Goal: Information Seeking & Learning: Learn about a topic

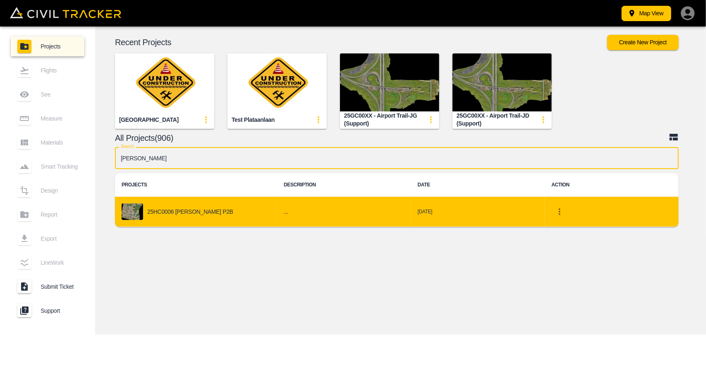
type input "[PERSON_NAME]"
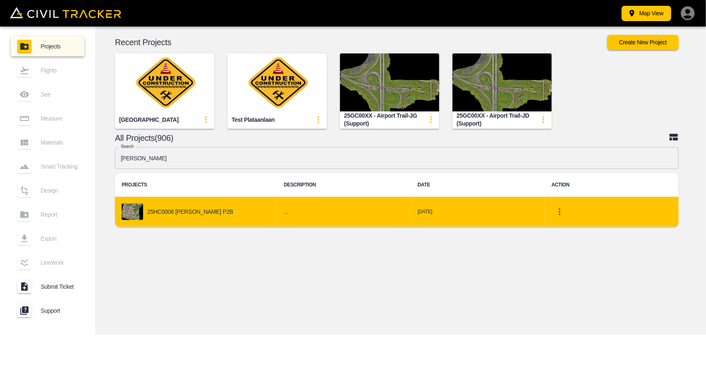
click at [196, 199] on td "25HC0006 [PERSON_NAME] P2B" at bounding box center [196, 212] width 162 height 30
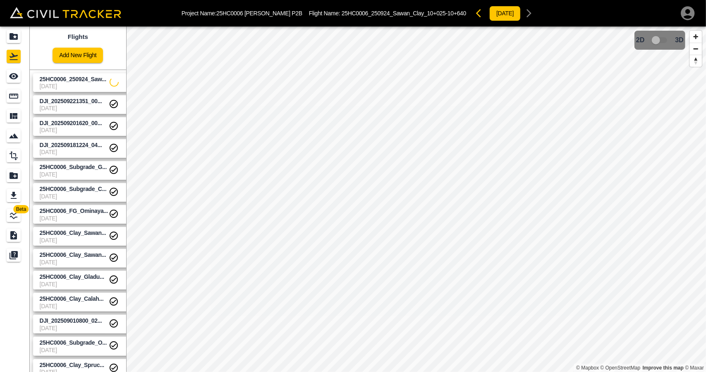
click at [60, 80] on span "25HC0006_250924_Saw..." at bounding box center [73, 79] width 67 height 7
click at [26, 74] on link at bounding box center [15, 76] width 30 height 20
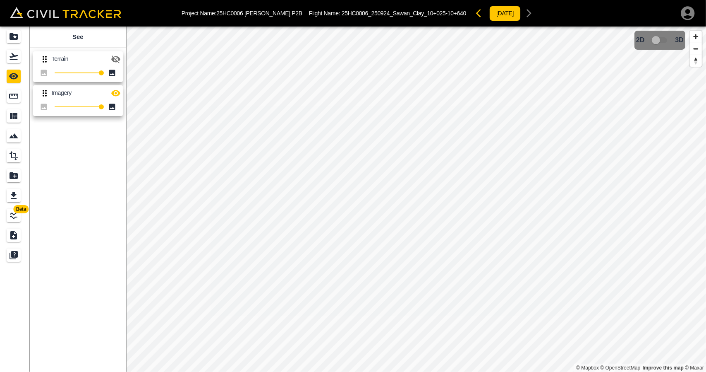
click at [117, 60] on icon "button" at bounding box center [115, 59] width 9 height 8
click at [112, 60] on icon "button" at bounding box center [115, 59] width 9 height 6
drag, startPoint x: 6, startPoint y: 59, endPoint x: 6, endPoint y: 54, distance: 5.4
click at [6, 59] on link at bounding box center [15, 56] width 30 height 20
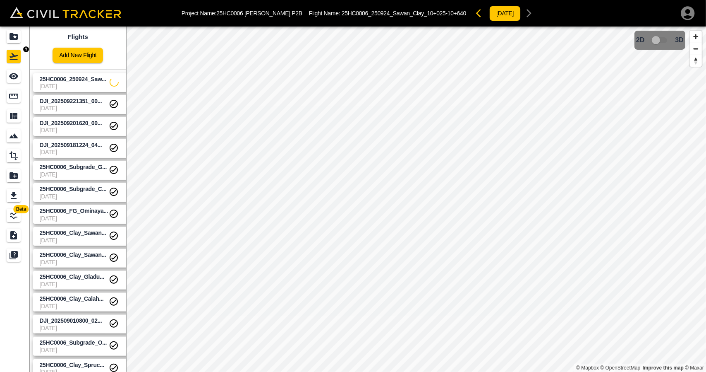
click at [10, 38] on icon "Projects" at bounding box center [14, 36] width 8 height 7
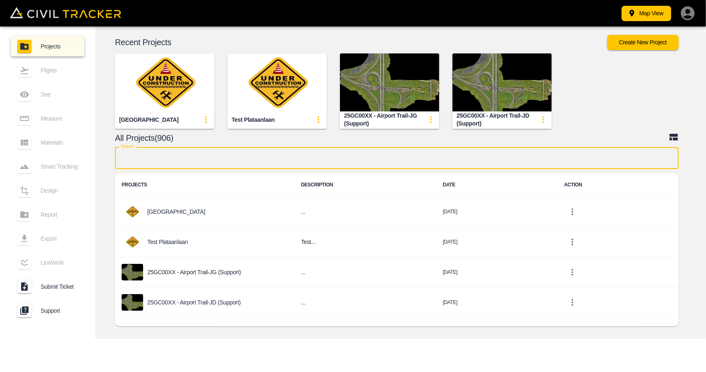
click at [173, 158] on input "text" at bounding box center [397, 158] width 564 height 22
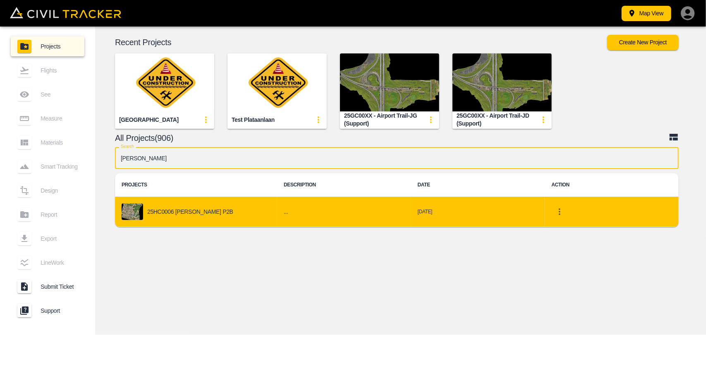
type input "[PERSON_NAME]"
click at [166, 218] on div "25HC0006 [PERSON_NAME] P2B" at bounding box center [196, 211] width 149 height 17
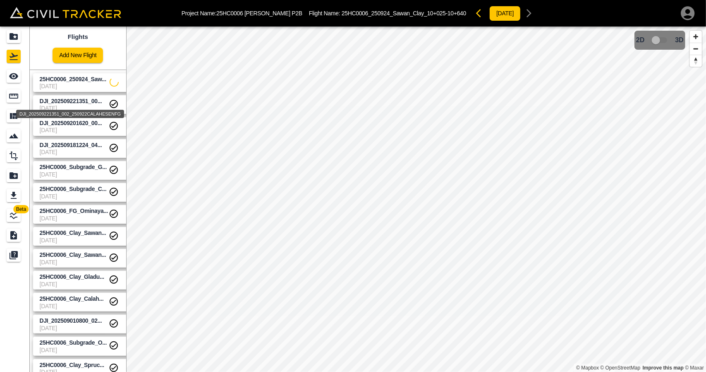
click at [74, 98] on span "DJI_202509221351_00..." at bounding box center [71, 101] width 62 height 7
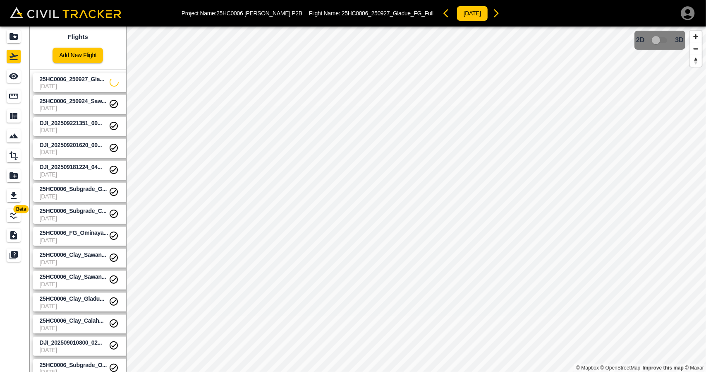
click at [74, 82] on span "25HC0006_250927_Gla..." at bounding box center [75, 79] width 70 height 8
click at [78, 78] on span "25HC0006_250927_Gla..." at bounding box center [72, 79] width 65 height 7
click at [79, 103] on span "25HC0006_250924_Saw..." at bounding box center [73, 101] width 67 height 7
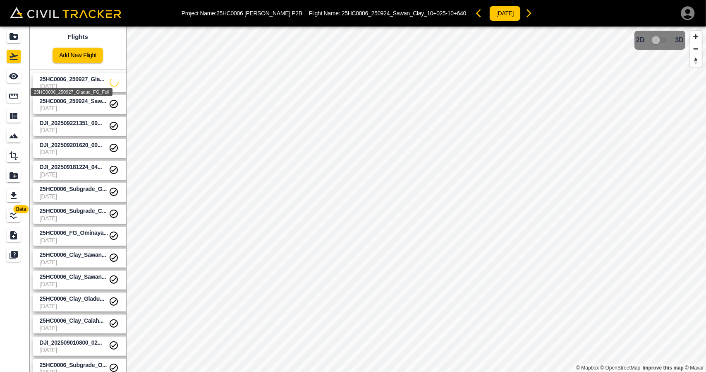
click at [78, 77] on span "25HC0006_250927_Gla..." at bounding box center [72, 79] width 65 height 7
click at [78, 96] on div "25HC0006_250927_Gladue_FG_Full" at bounding box center [72, 92] width 82 height 8
click at [102, 80] on span "25HC0006_250927_Gla..." at bounding box center [72, 79] width 65 height 7
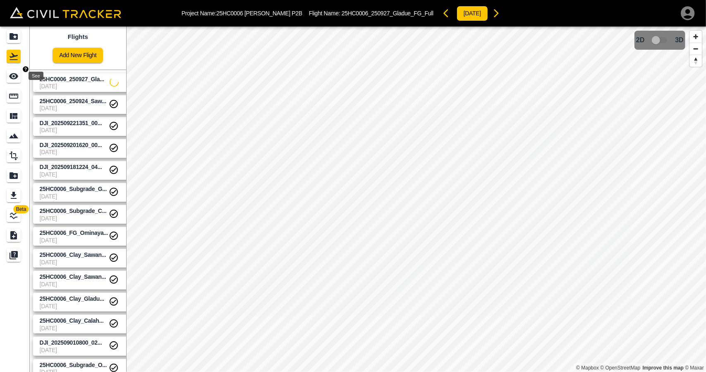
click at [0, 80] on link at bounding box center [15, 76] width 30 height 20
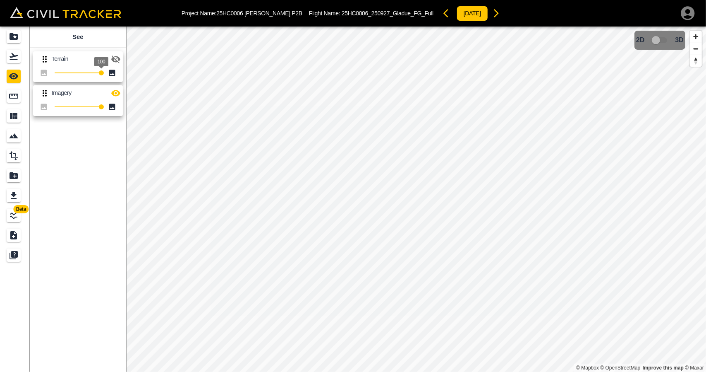
click at [108, 58] on span "100" at bounding box center [101, 61] width 14 height 9
click at [112, 60] on icon "button" at bounding box center [115, 59] width 9 height 8
click at [120, 95] on icon "button" at bounding box center [116, 93] width 10 height 10
click at [114, 58] on icon "button" at bounding box center [116, 59] width 10 height 10
click at [114, 58] on icon "button" at bounding box center [115, 59] width 9 height 8
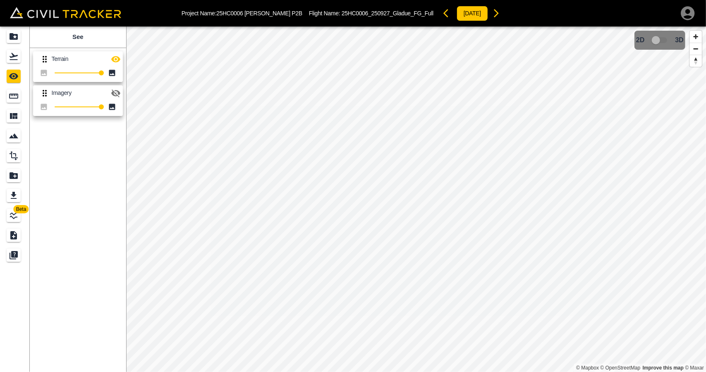
click at [114, 58] on icon "button" at bounding box center [116, 59] width 10 height 10
click at [119, 94] on icon "button" at bounding box center [115, 93] width 9 height 8
click at [118, 62] on icon "button" at bounding box center [116, 59] width 10 height 10
click at [12, 58] on icon "Flights" at bounding box center [14, 56] width 10 height 10
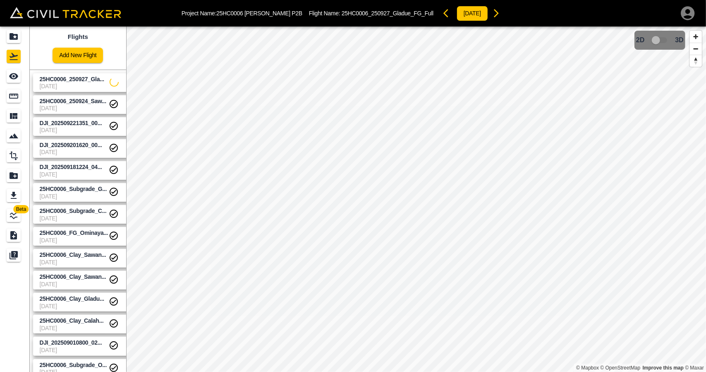
click at [122, 78] on icon "settings" at bounding box center [127, 82] width 10 height 10
click at [122, 117] on li "Delete" at bounding box center [106, 112] width 57 height 13
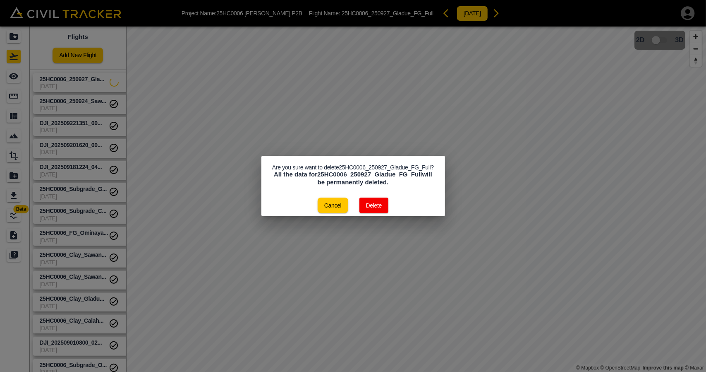
click at [370, 202] on button "Delete" at bounding box center [374, 204] width 29 height 15
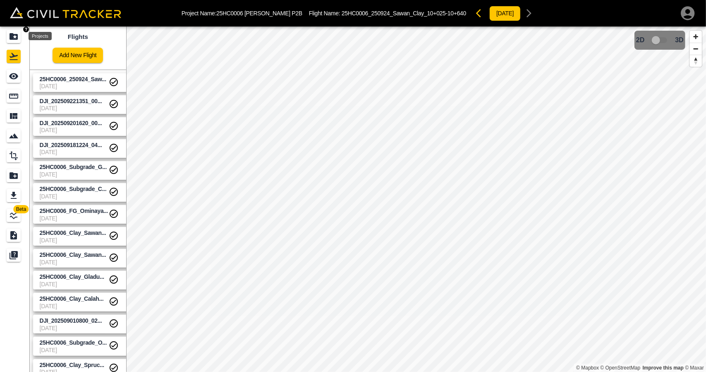
click at [15, 42] on div "Projects" at bounding box center [14, 36] width 14 height 13
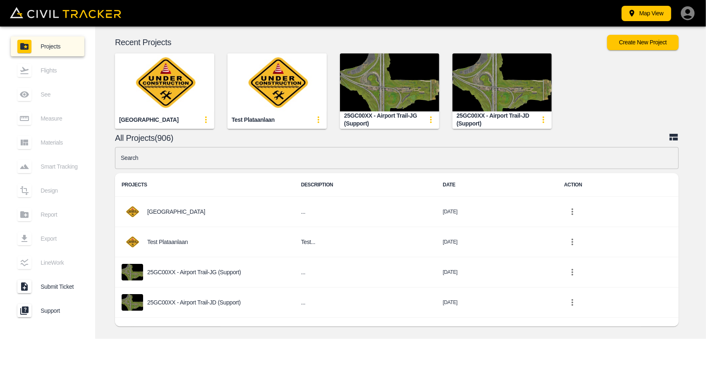
click at [199, 152] on input "text" at bounding box center [397, 158] width 564 height 22
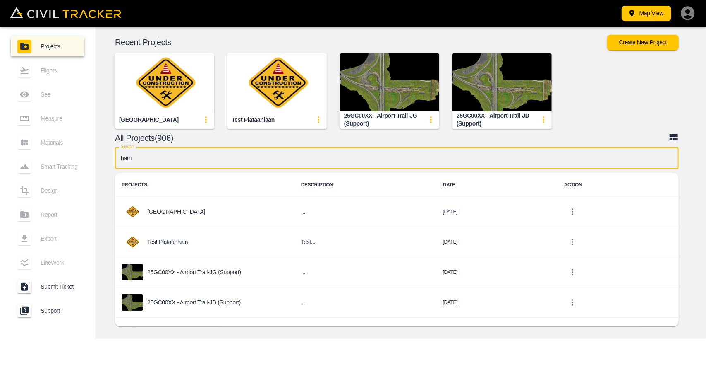
type input "[PERSON_NAME]"
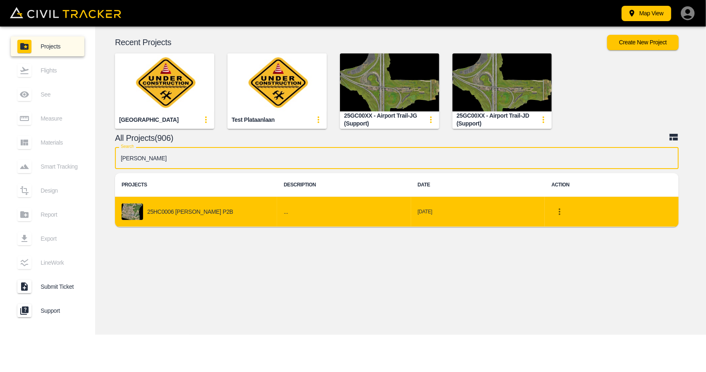
click at [229, 211] on div "25HC0006 [PERSON_NAME] P2B" at bounding box center [196, 211] width 149 height 17
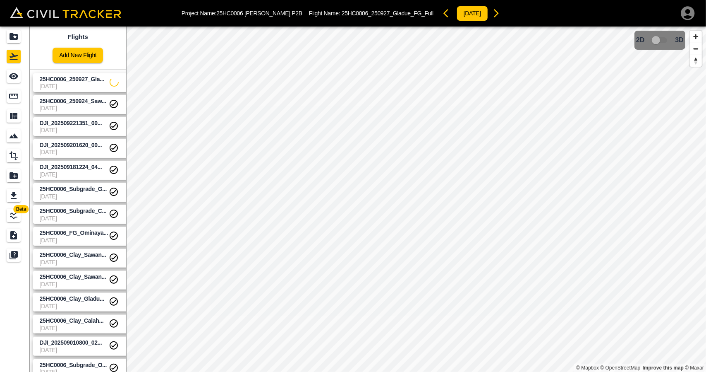
click at [75, 82] on span "25HC0006_250927_Gla..." at bounding box center [75, 79] width 70 height 8
click at [20, 73] on div "See" at bounding box center [14, 76] width 14 height 13
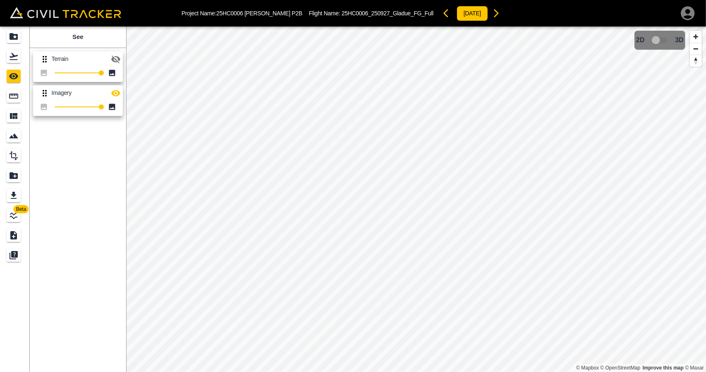
click at [121, 58] on button "button" at bounding box center [116, 59] width 17 height 17
click at [116, 88] on icon "button" at bounding box center [116, 93] width 10 height 10
click at [9, 54] on icon "Flights" at bounding box center [14, 56] width 10 height 10
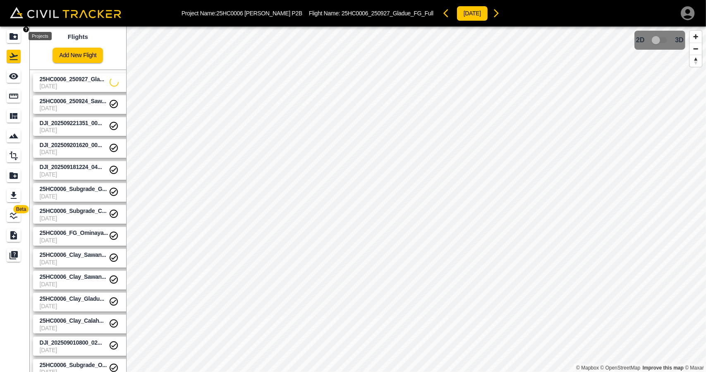
click at [11, 41] on div "Projects" at bounding box center [14, 36] width 14 height 13
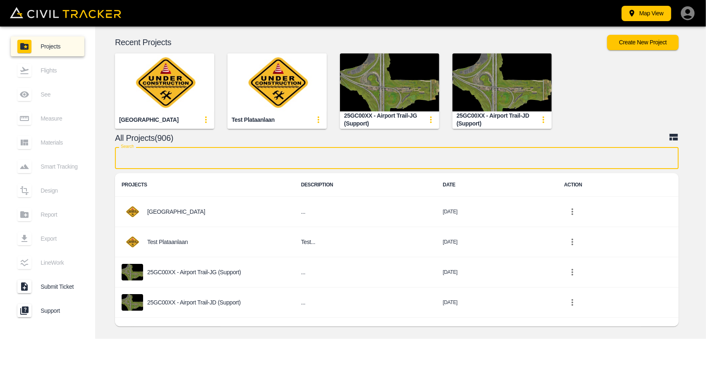
click at [248, 155] on input "text" at bounding box center [397, 158] width 564 height 22
type input "[PERSON_NAME]"
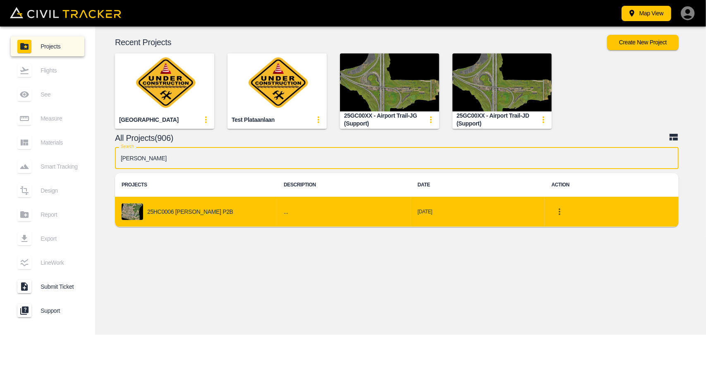
click at [237, 213] on div "25HC0006 [PERSON_NAME] P2B" at bounding box center [196, 211] width 149 height 17
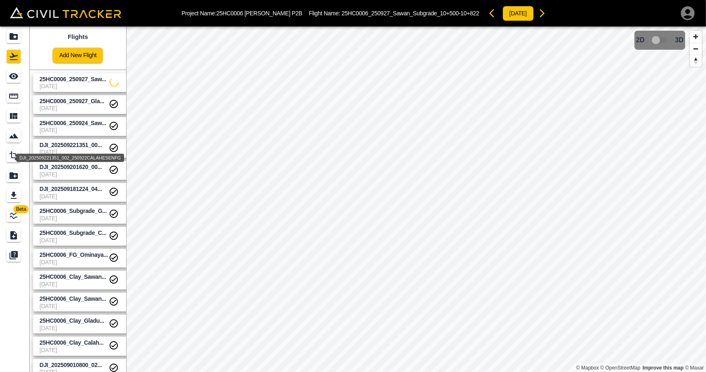
click at [77, 128] on span "[DATE]" at bounding box center [74, 130] width 69 height 7
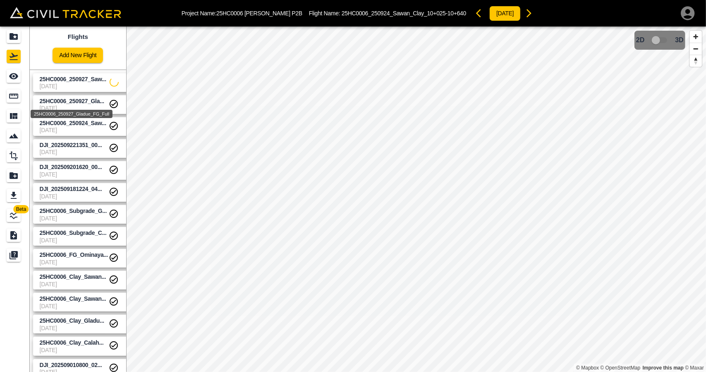
click at [70, 101] on span "25HC0006_250927_Gla..." at bounding box center [72, 101] width 65 height 7
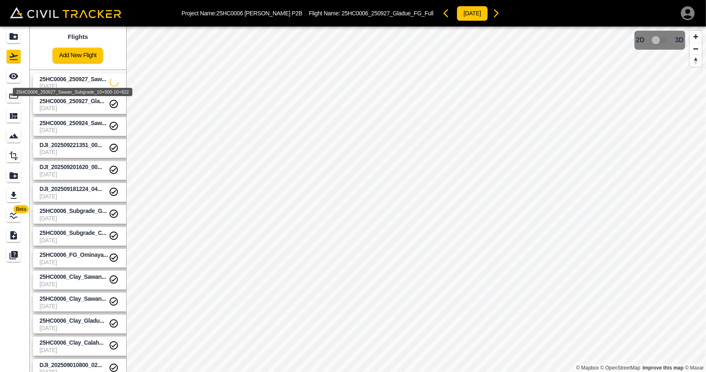
click at [69, 81] on span "25HC0006_250927_Saw..." at bounding box center [73, 79] width 67 height 7
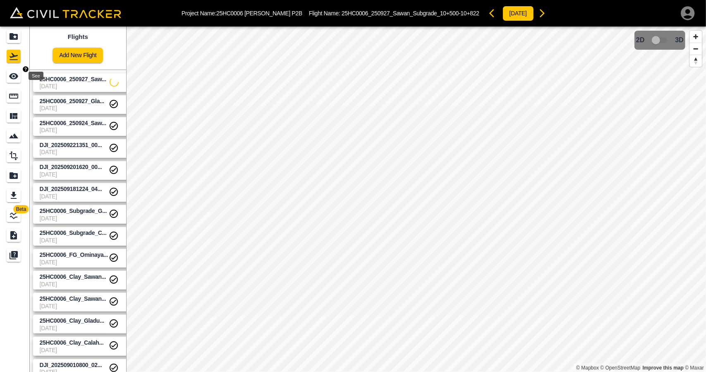
click at [17, 78] on icon "See" at bounding box center [14, 76] width 10 height 10
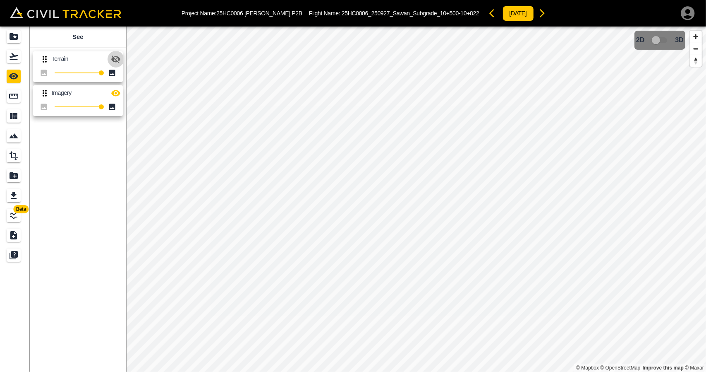
click at [112, 61] on icon "button" at bounding box center [116, 59] width 10 height 10
click at [115, 88] on icon "button" at bounding box center [116, 93] width 10 height 10
click at [23, 62] on div "Flights" at bounding box center [15, 56] width 17 height 13
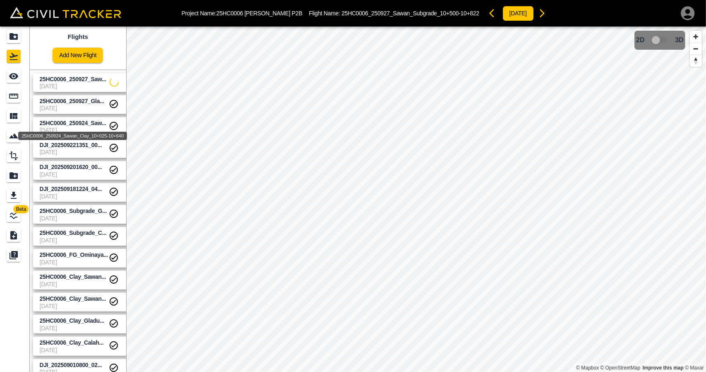
click at [60, 122] on span "25HC0006_250924_Saw..." at bounding box center [73, 123] width 67 height 7
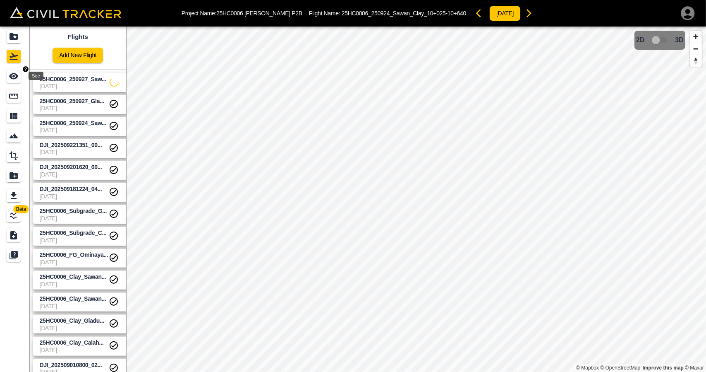
click at [21, 82] on div "See" at bounding box center [15, 76] width 17 height 13
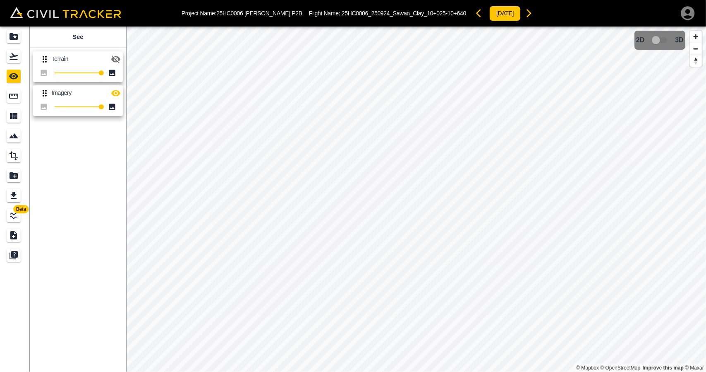
click at [113, 60] on icon "button" at bounding box center [115, 59] width 9 height 8
click at [11, 61] on icon "Flights" at bounding box center [14, 56] width 10 height 10
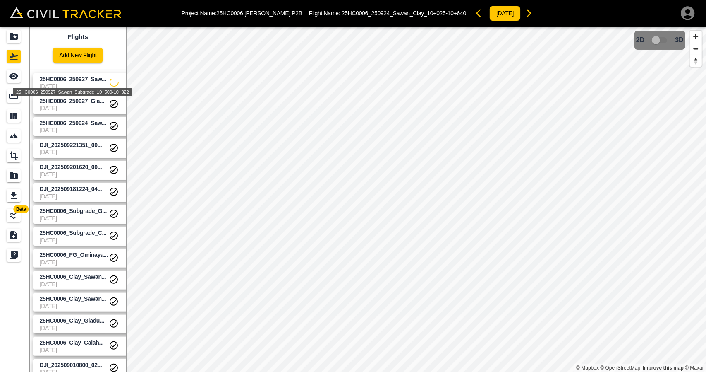
click at [67, 83] on div "25HC0006_250927_Sawan_Subgrade_10+500-10+822" at bounding box center [72, 89] width 121 height 15
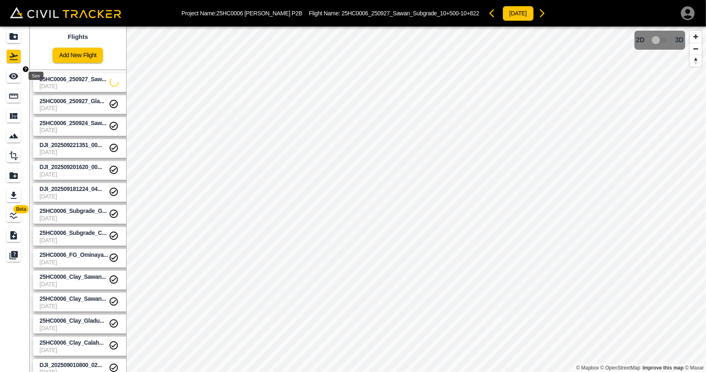
click at [18, 78] on icon "See" at bounding box center [14, 76] width 10 height 10
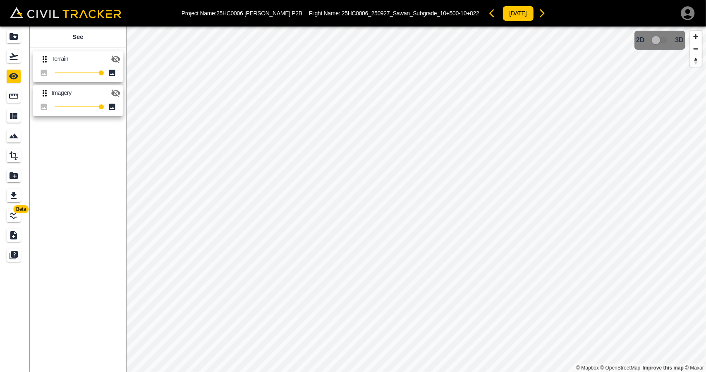
click at [114, 63] on icon "button" at bounding box center [116, 59] width 10 height 10
click at [114, 91] on icon "button" at bounding box center [115, 93] width 9 height 8
click at [4, 57] on link at bounding box center [15, 56] width 30 height 20
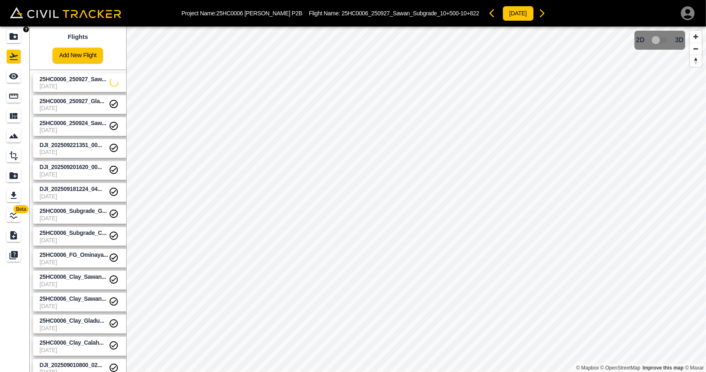
click at [13, 38] on icon "Projects" at bounding box center [14, 36] width 8 height 7
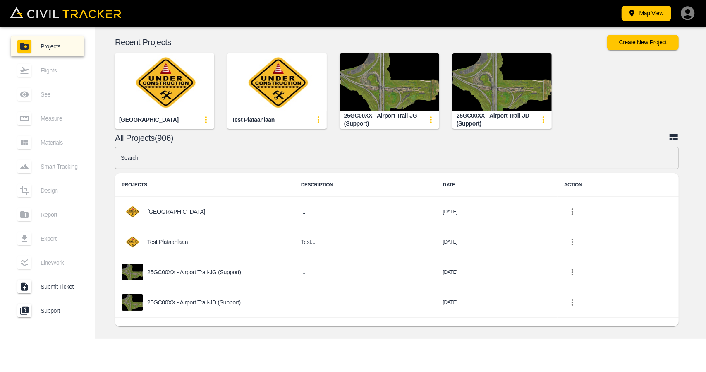
click at [242, 159] on input "text" at bounding box center [397, 158] width 564 height 22
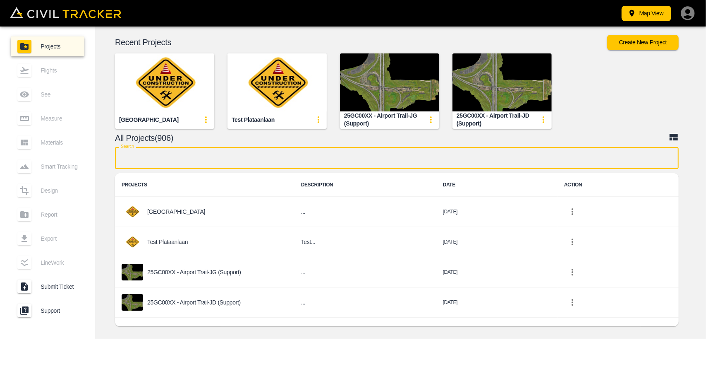
click at [311, 159] on input "text" at bounding box center [397, 158] width 564 height 22
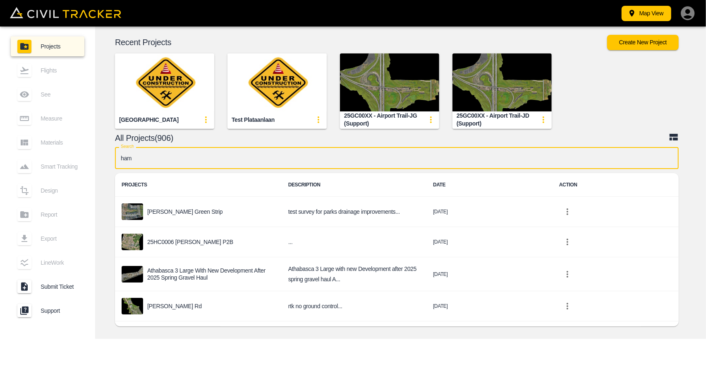
type input "[PERSON_NAME]"
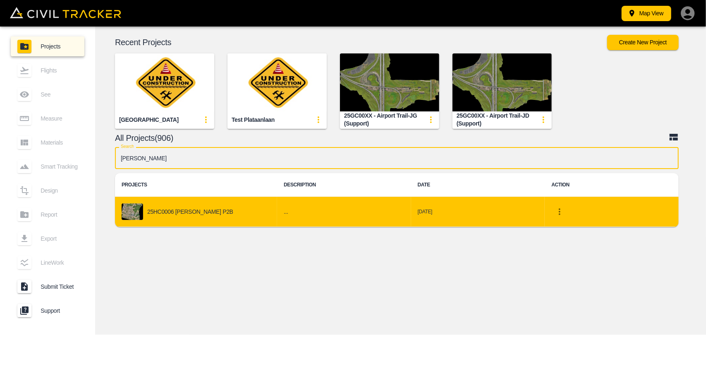
click at [230, 220] on td "25HC0006 [PERSON_NAME] P2B" at bounding box center [196, 212] width 162 height 30
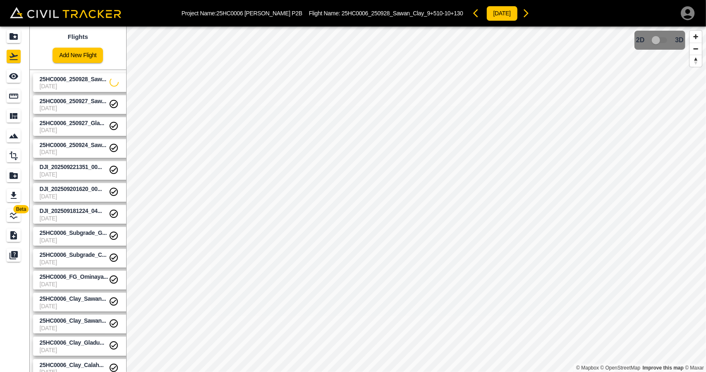
drag, startPoint x: 92, startPoint y: 87, endPoint x: 72, endPoint y: 82, distance: 20.8
click at [92, 87] on span "[DATE]" at bounding box center [75, 86] width 70 height 7
click at [5, 71] on link at bounding box center [15, 76] width 30 height 20
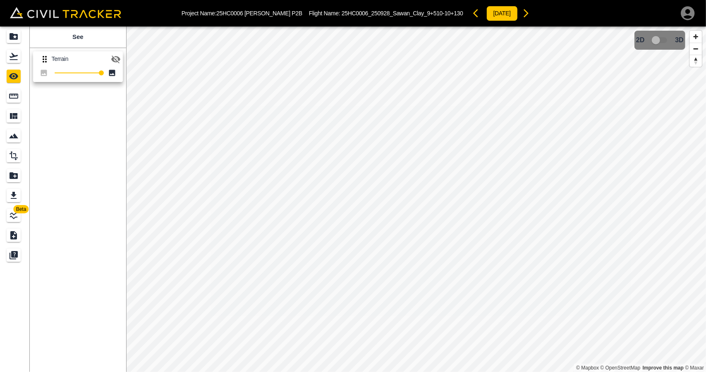
click at [115, 64] on button "button" at bounding box center [116, 59] width 17 height 17
click at [13, 37] on icon "Projects" at bounding box center [14, 36] width 8 height 7
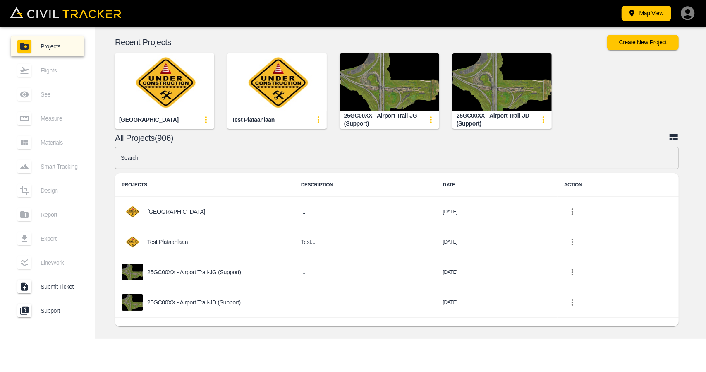
click at [231, 158] on input "text" at bounding box center [397, 158] width 564 height 22
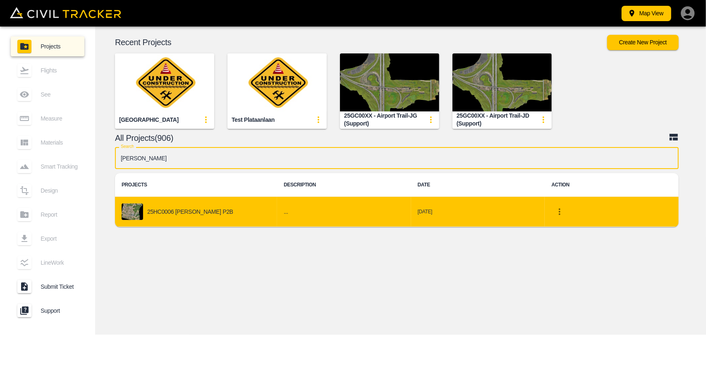
type input "[PERSON_NAME]"
click at [196, 212] on p "25HC0006 [PERSON_NAME] P2B" at bounding box center [190, 211] width 86 height 7
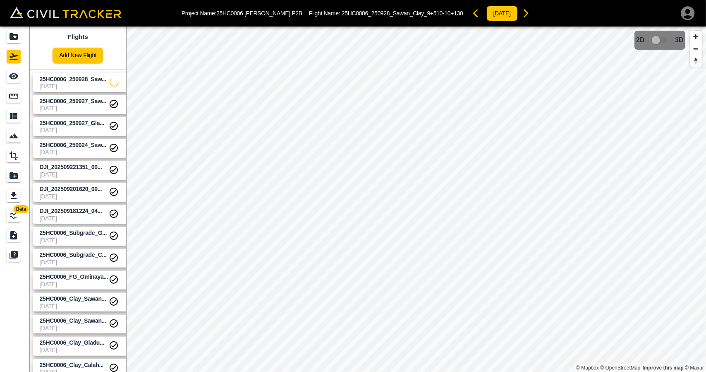
click at [62, 83] on span "[DATE]" at bounding box center [75, 86] width 70 height 7
drag, startPoint x: 7, startPoint y: 71, endPoint x: 18, endPoint y: 70, distance: 10.8
click at [7, 71] on div "See" at bounding box center [14, 76] width 14 height 13
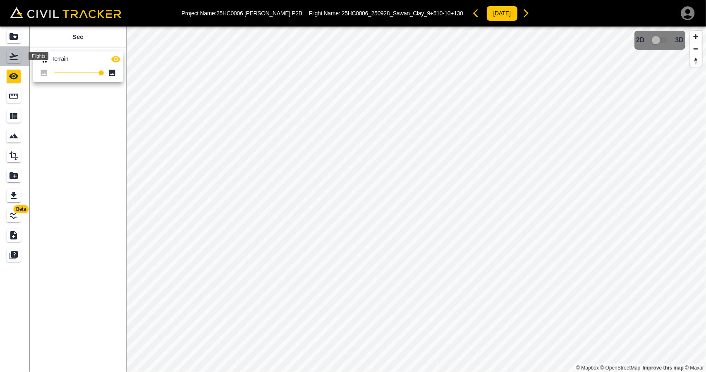
click at [16, 58] on icon "Flights" at bounding box center [14, 56] width 10 height 10
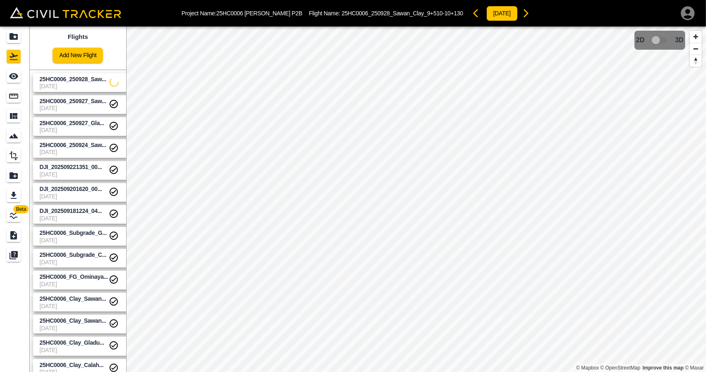
drag, startPoint x: 63, startPoint y: 85, endPoint x: 9, endPoint y: 79, distance: 54.1
click at [63, 85] on span "[DATE]" at bounding box center [75, 86] width 70 height 7
click at [5, 78] on link at bounding box center [15, 76] width 30 height 20
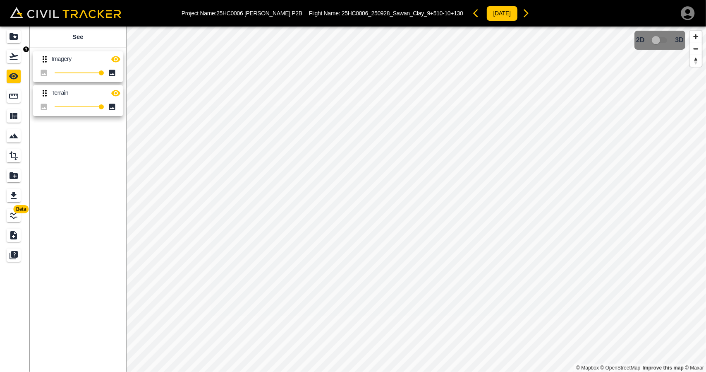
drag, startPoint x: 12, startPoint y: 60, endPoint x: 12, endPoint y: 37, distance: 22.8
click at [12, 60] on icon "Flights" at bounding box center [14, 56] width 8 height 7
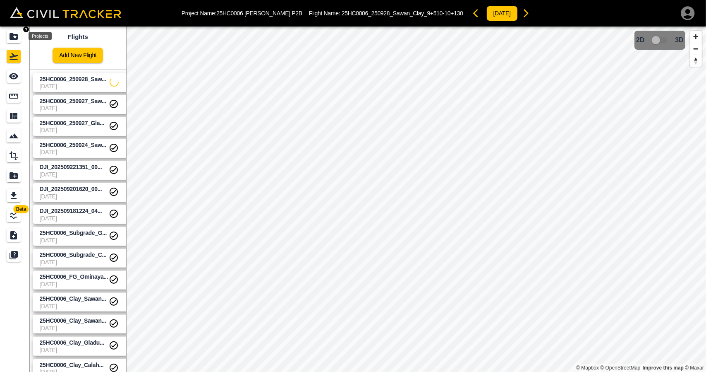
click at [12, 36] on icon "Projects" at bounding box center [14, 36] width 8 height 7
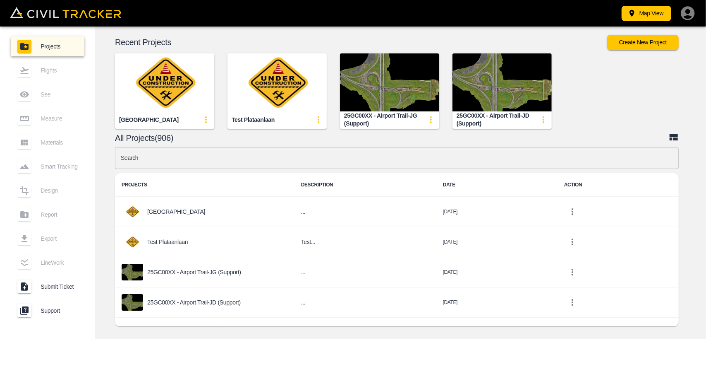
click at [179, 151] on input "text" at bounding box center [397, 158] width 564 height 22
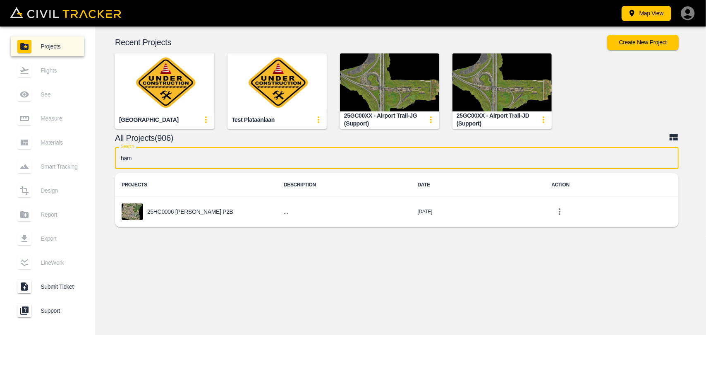
type input "[PERSON_NAME]"
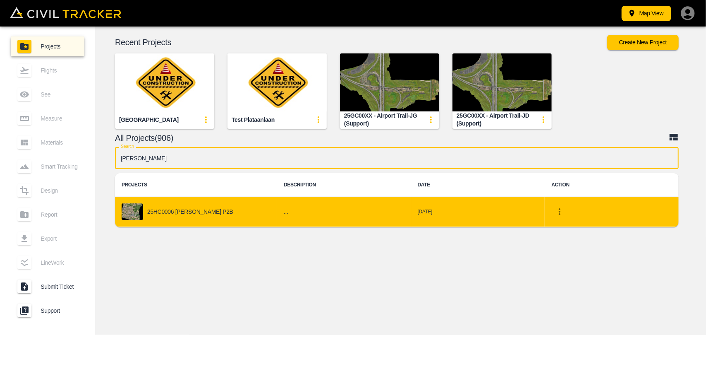
click at [167, 205] on div "25HC0006 [PERSON_NAME] P2B" at bounding box center [196, 211] width 149 height 17
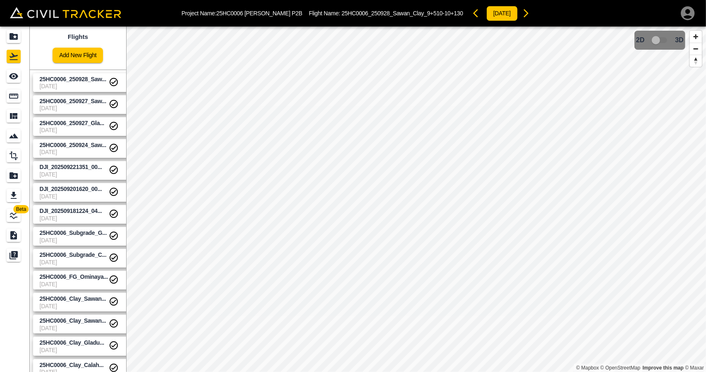
drag, startPoint x: 94, startPoint y: 178, endPoint x: 48, endPoint y: 176, distance: 46.4
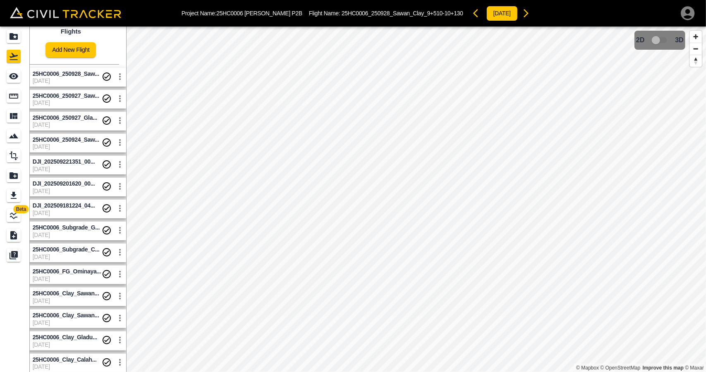
drag, startPoint x: 52, startPoint y: 173, endPoint x: 101, endPoint y: 188, distance: 50.9
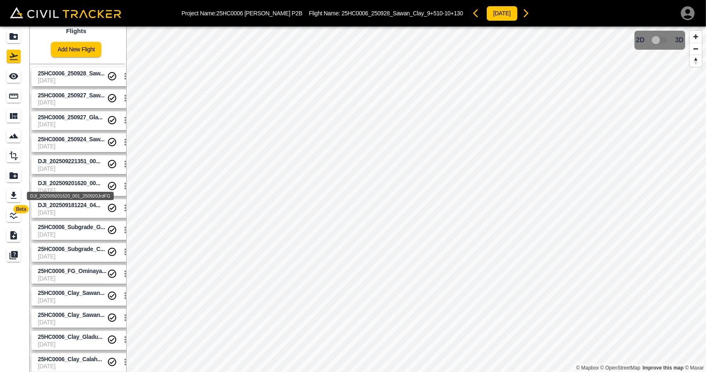
scroll to position [6, 0]
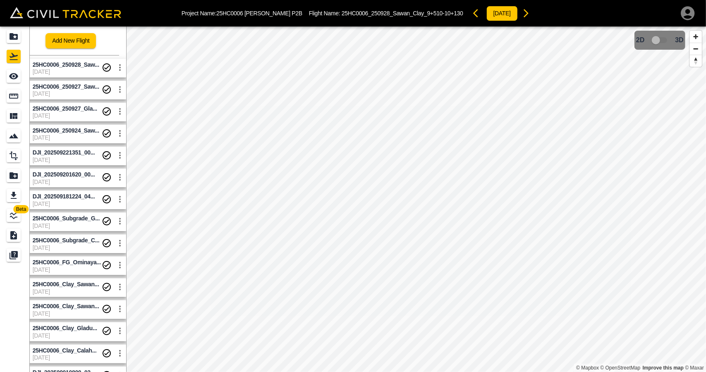
drag, startPoint x: 95, startPoint y: 178, endPoint x: 121, endPoint y: 197, distance: 31.8
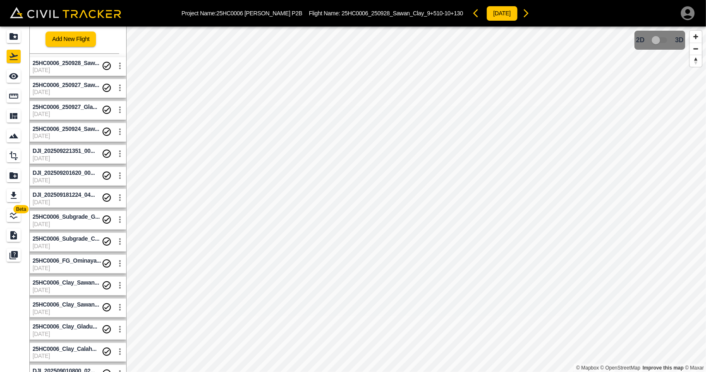
scroll to position [0, 7]
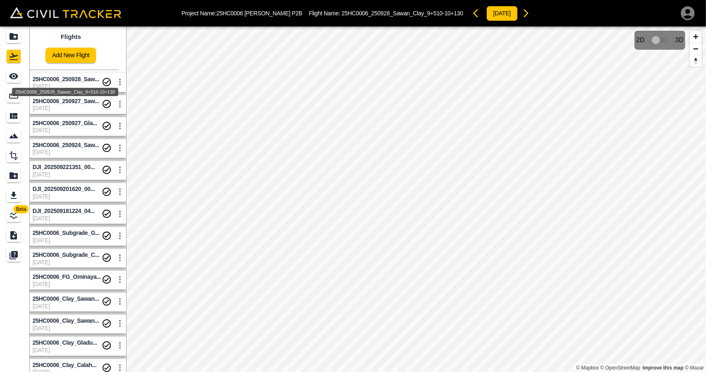
click at [82, 80] on span "25HC0006_250928_Saw..." at bounding box center [66, 79] width 67 height 7
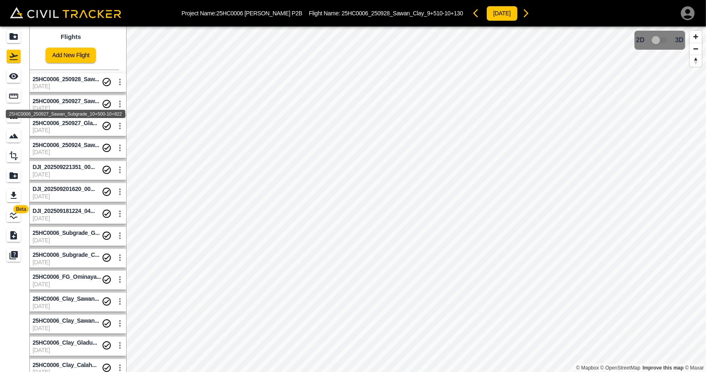
click at [75, 101] on span "25HC0006_250927_Saw..." at bounding box center [66, 101] width 67 height 7
click at [76, 118] on div "25HC0006_250927_Sawan_Subgrade_10+500-10+822" at bounding box center [66, 114] width 120 height 8
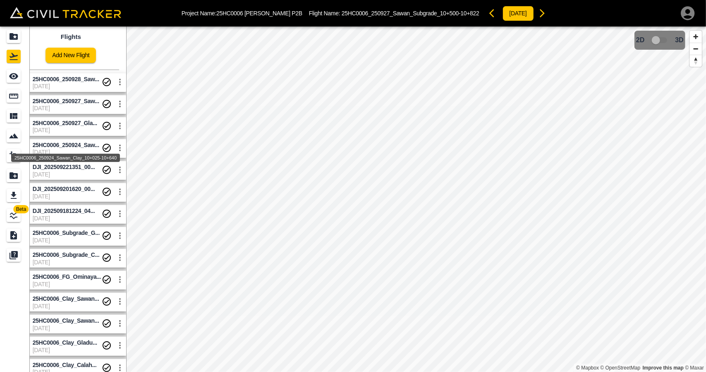
click at [84, 153] on div "25HC0006_250924_Sawan_Clay_10+025-10+640" at bounding box center [65, 155] width 110 height 15
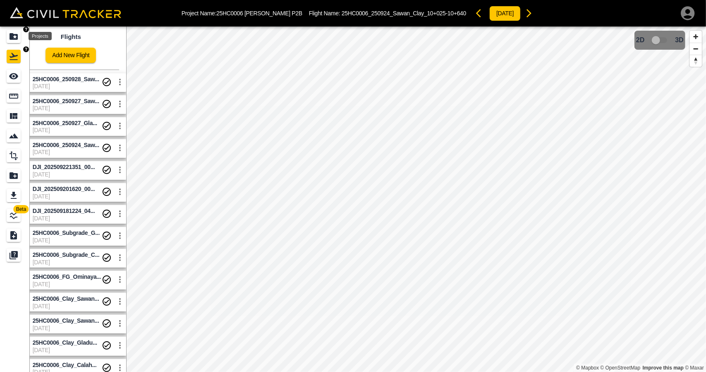
drag, startPoint x: 8, startPoint y: 31, endPoint x: 461, endPoint y: 370, distance: 565.4
click at [8, 32] on div "Projects" at bounding box center [14, 36] width 14 height 13
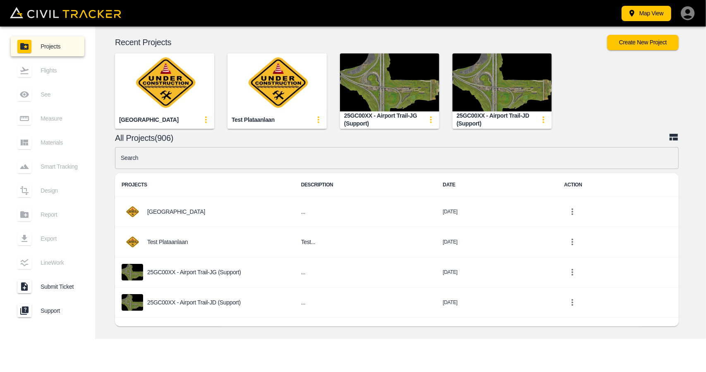
click at [228, 159] on input "text" at bounding box center [397, 158] width 564 height 22
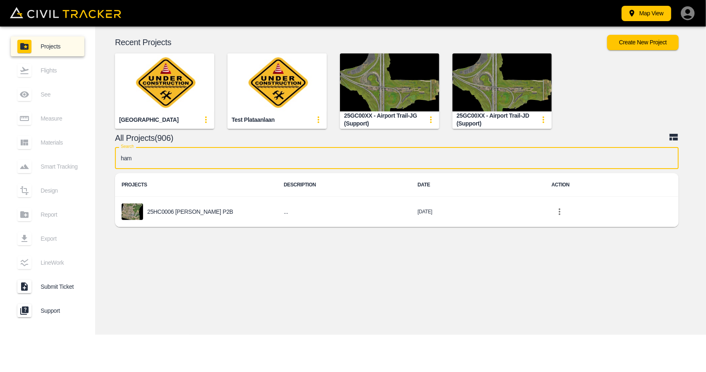
type input "ham"
click at [142, 75] on img "button" at bounding box center [164, 82] width 99 height 58
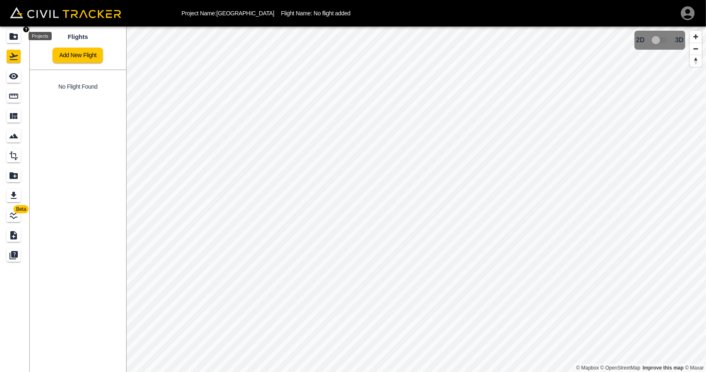
drag, startPoint x: 19, startPoint y: 40, endPoint x: 19, endPoint y: 5, distance: 35.6
click at [19, 40] on div "Projects" at bounding box center [14, 36] width 14 height 13
